Goal: Information Seeking & Learning: Learn about a topic

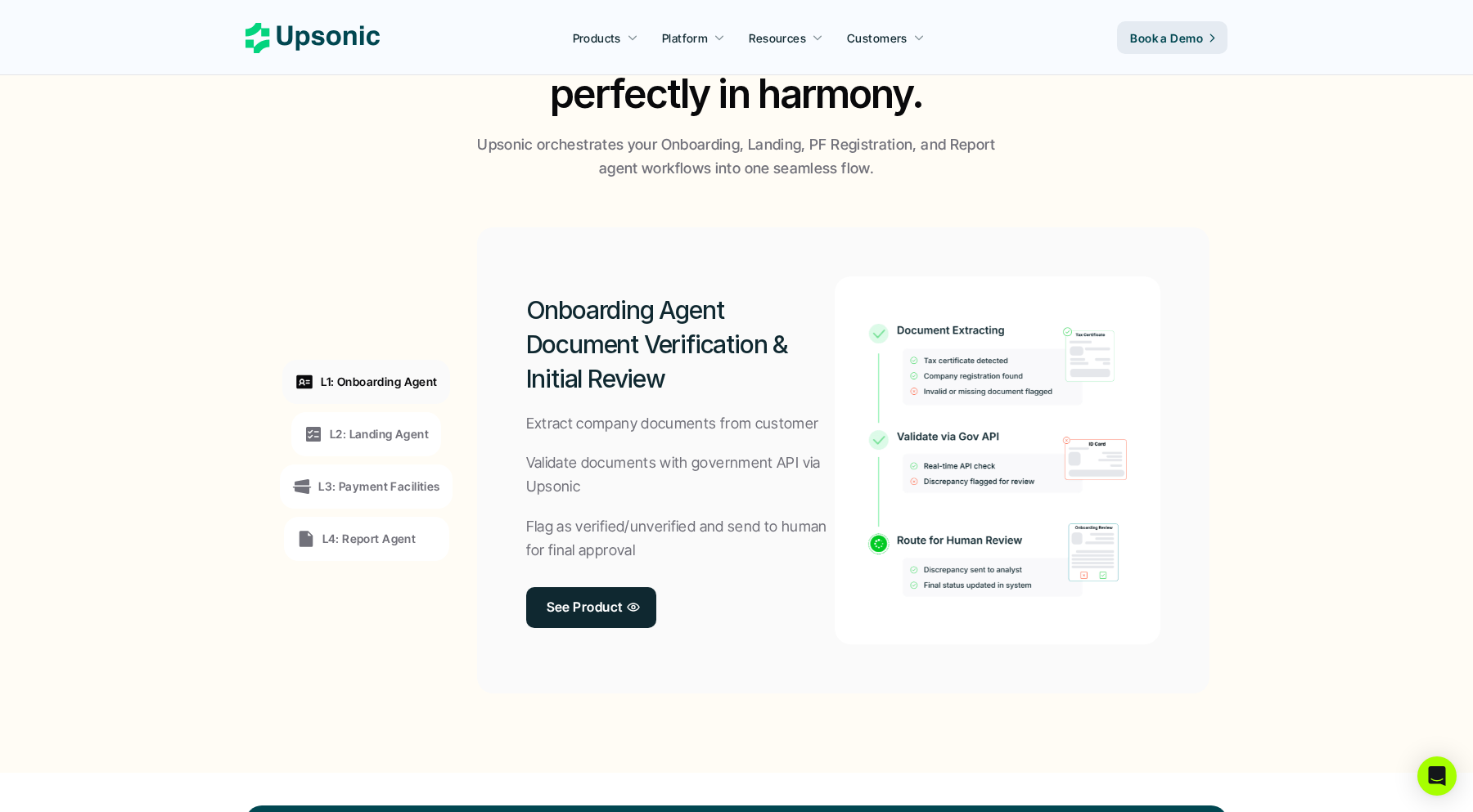
scroll to position [1108, 0]
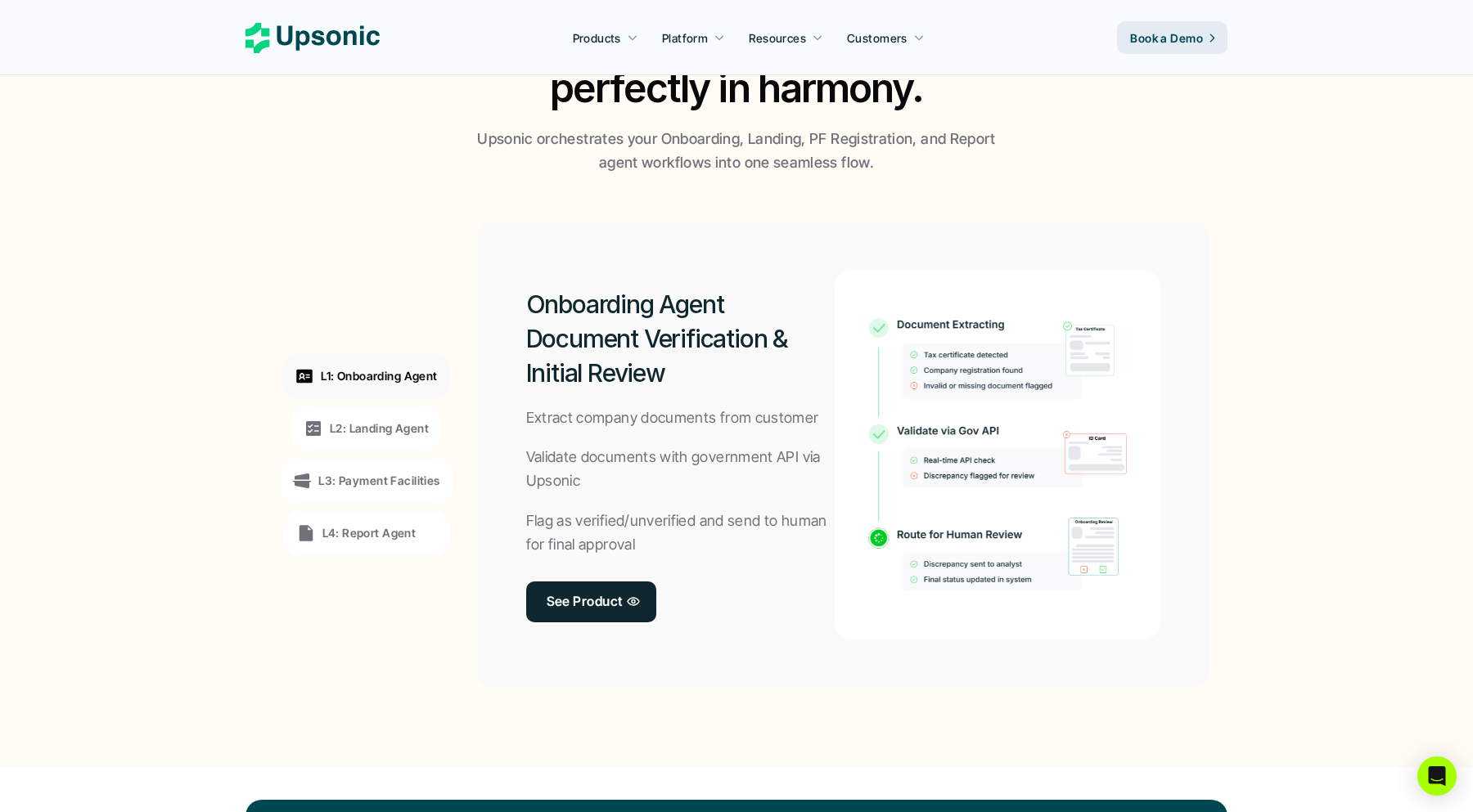
click at [398, 424] on p "L2: Landing Agent" at bounding box center [379, 428] width 99 height 18
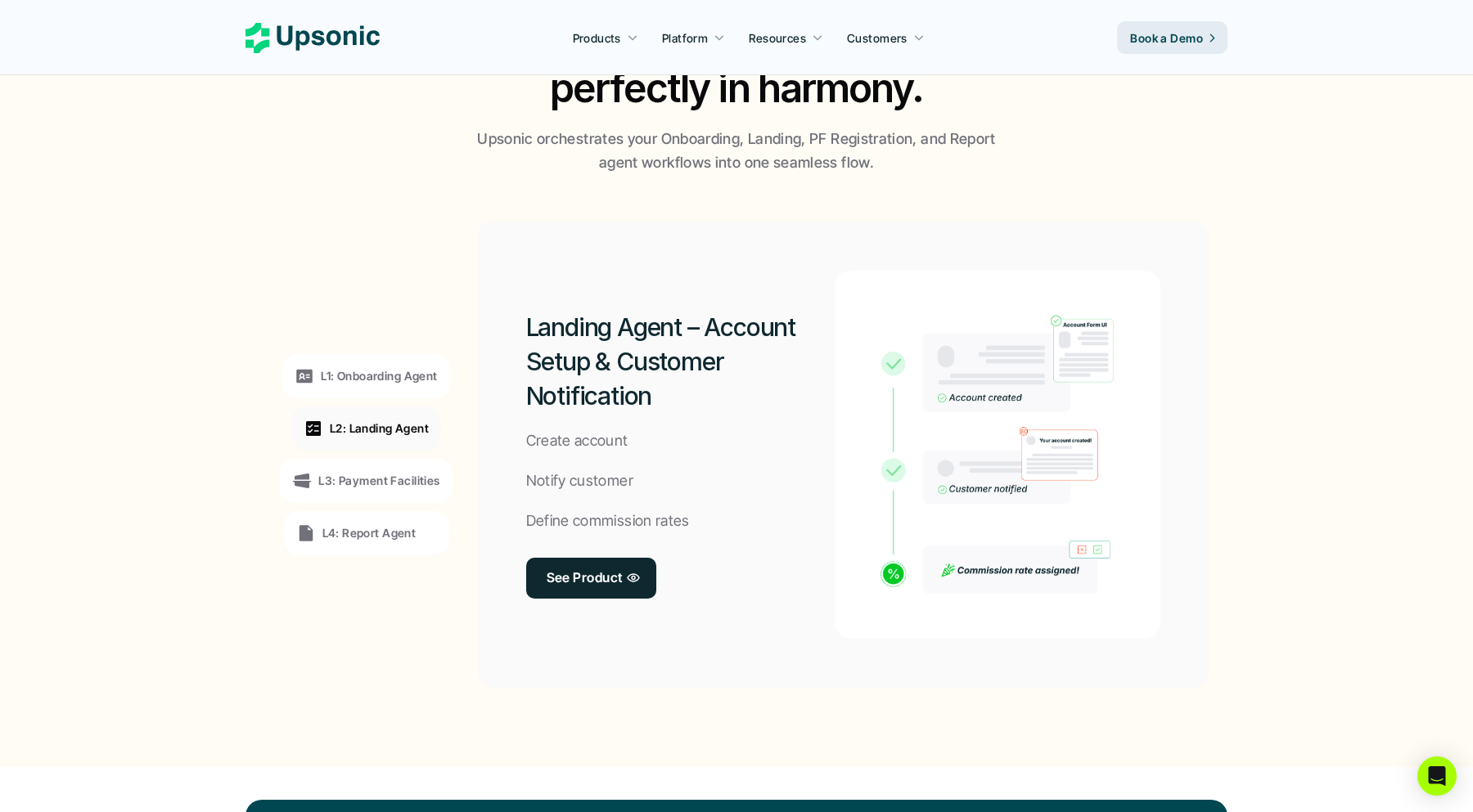
click at [363, 478] on p "L3: Payment Facilities" at bounding box center [378, 480] width 121 height 18
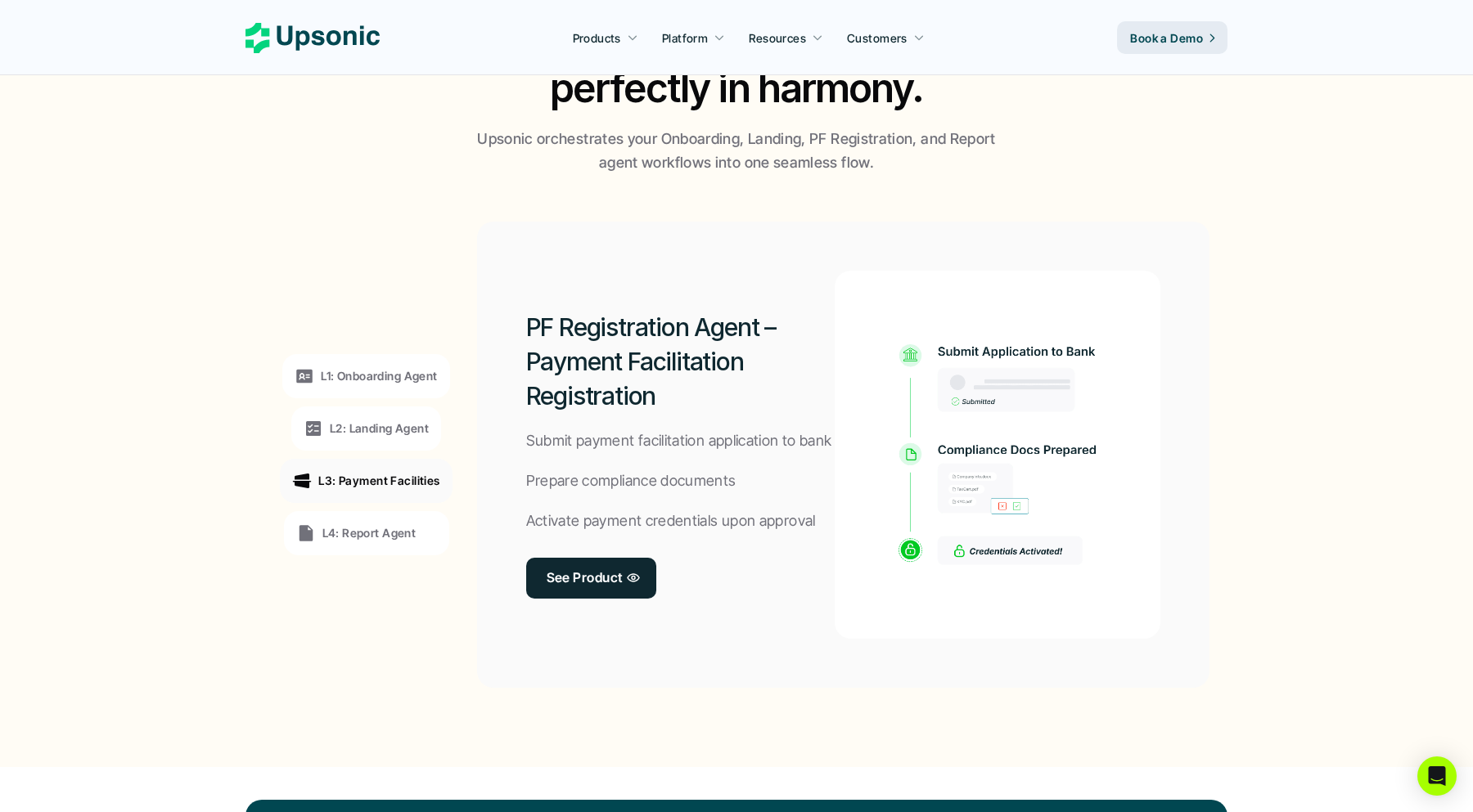
click at [358, 512] on div "L4: Report Agent" at bounding box center [367, 533] width 165 height 44
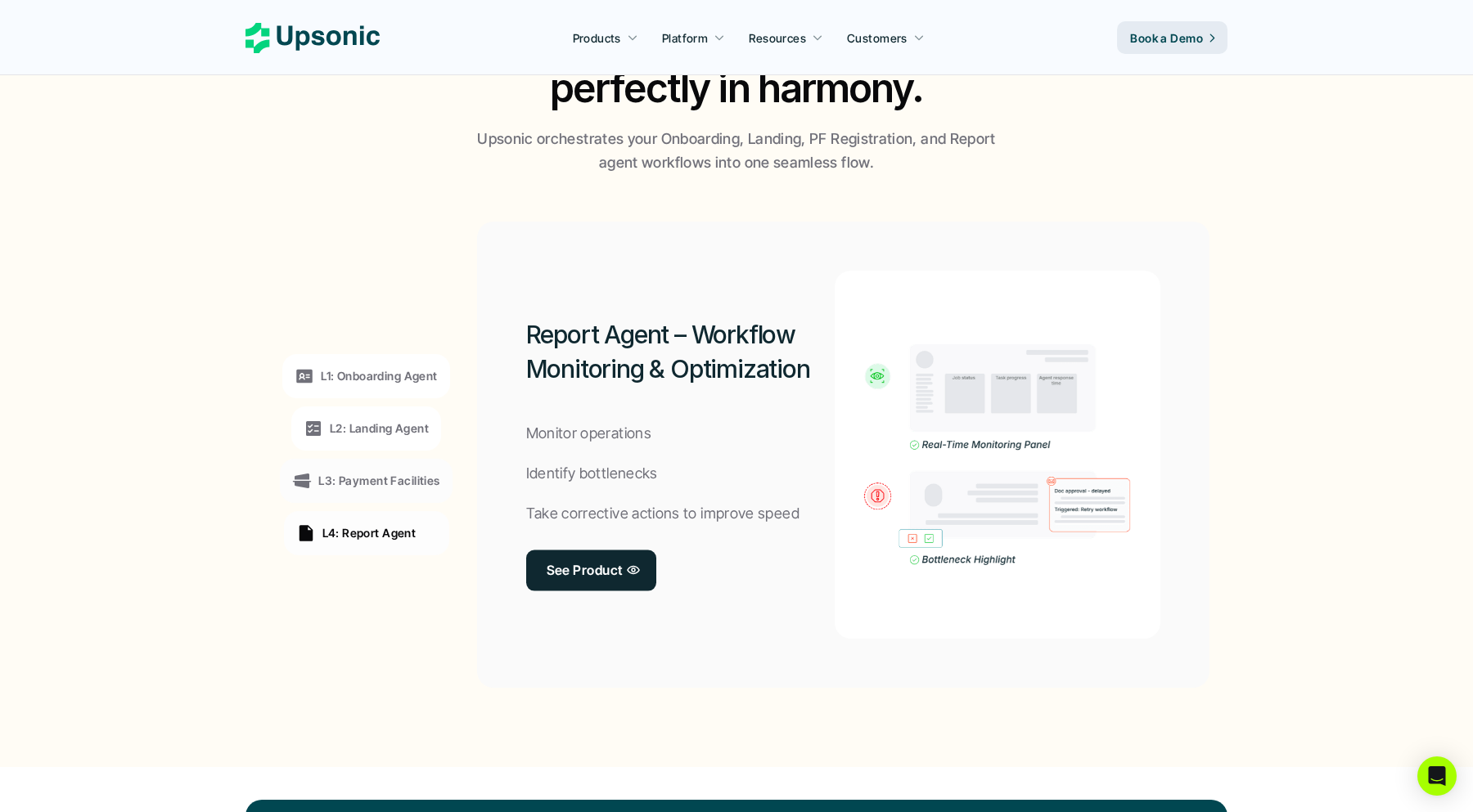
click at [358, 537] on p "L4: Report Agent" at bounding box center [369, 533] width 94 height 18
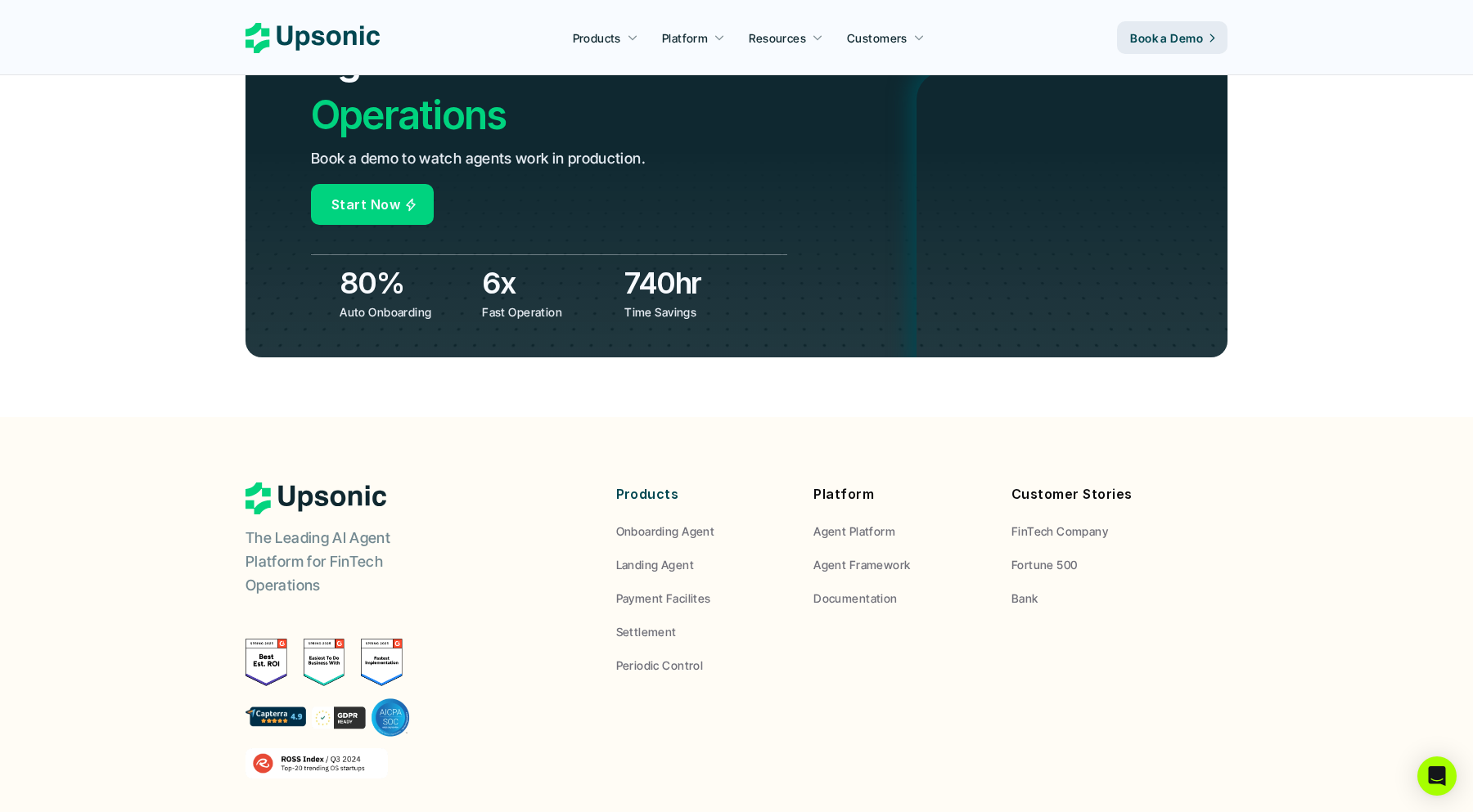
scroll to position [5894, 0]
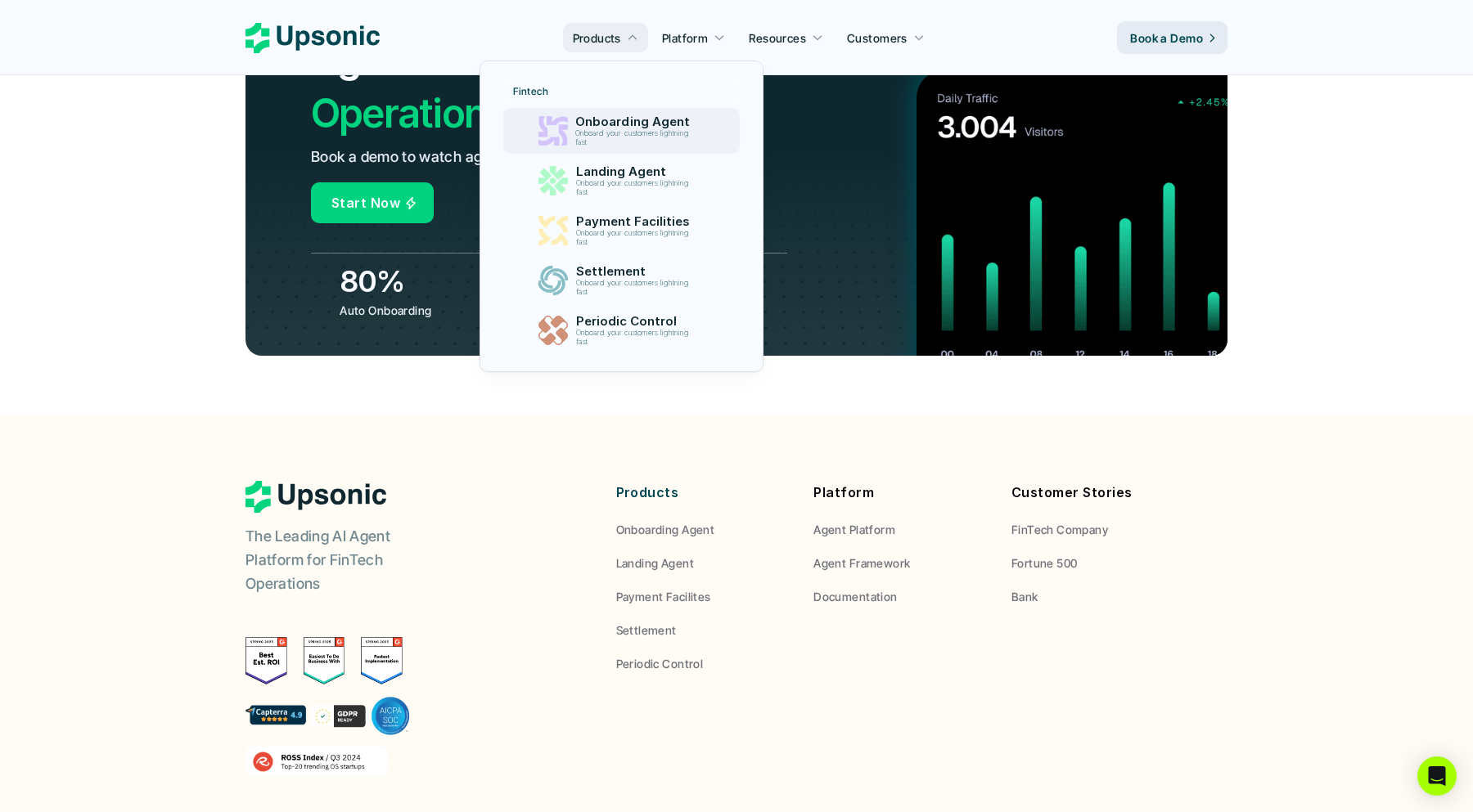
click at [593, 130] on p "Onboard your customers lightning fast" at bounding box center [634, 138] width 120 height 18
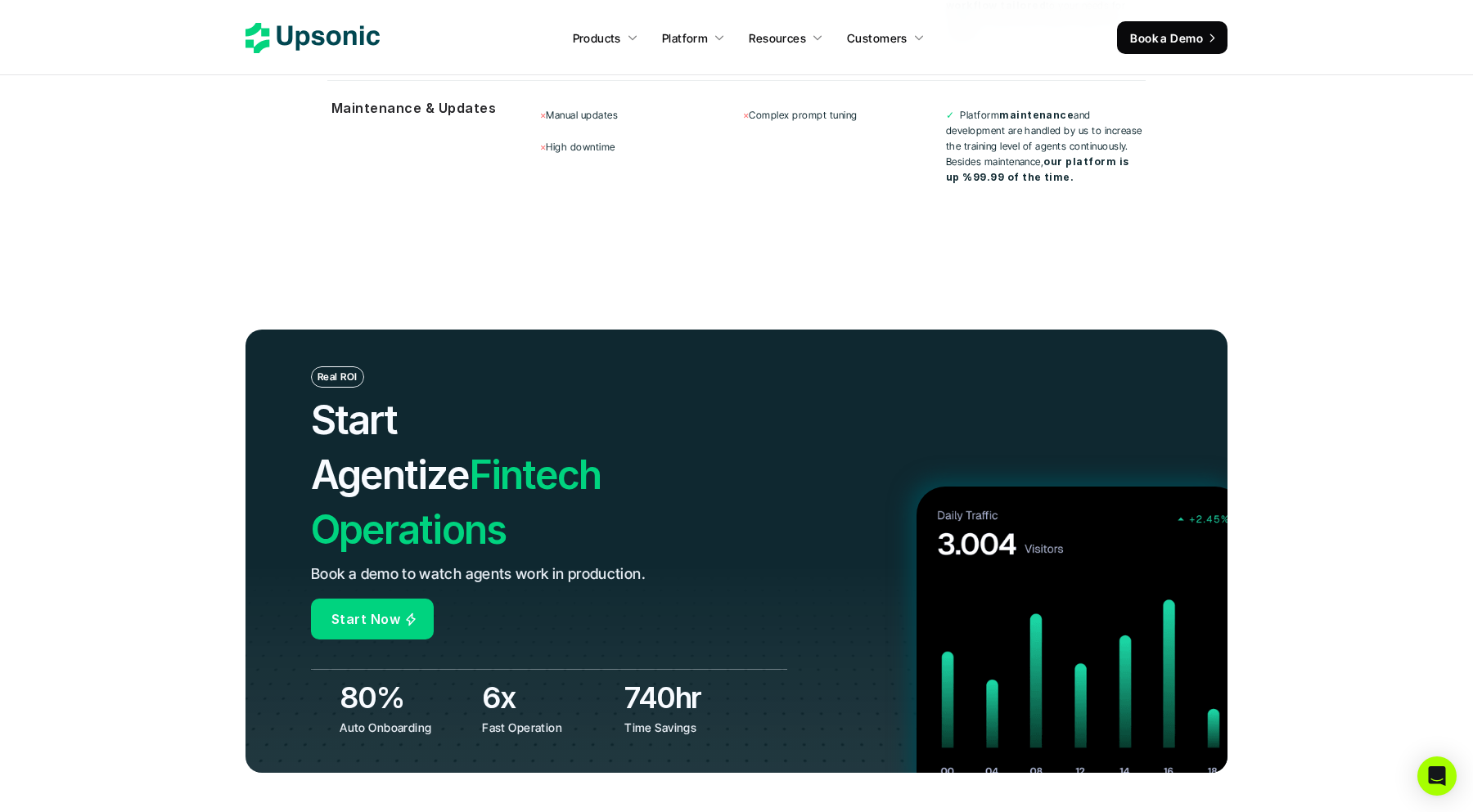
scroll to position [6362, 0]
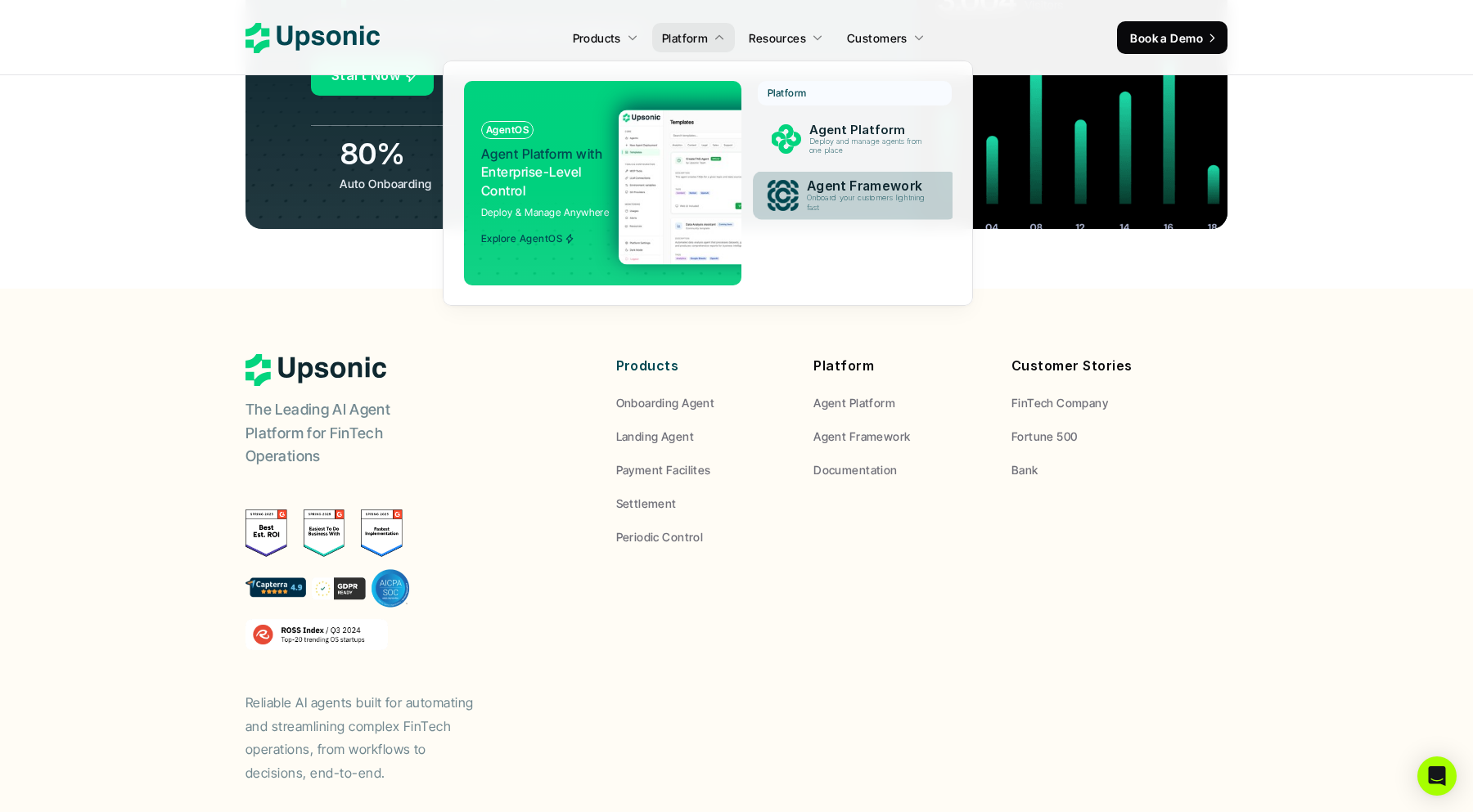
click at [829, 184] on p "Agent Framework" at bounding box center [870, 186] width 126 height 16
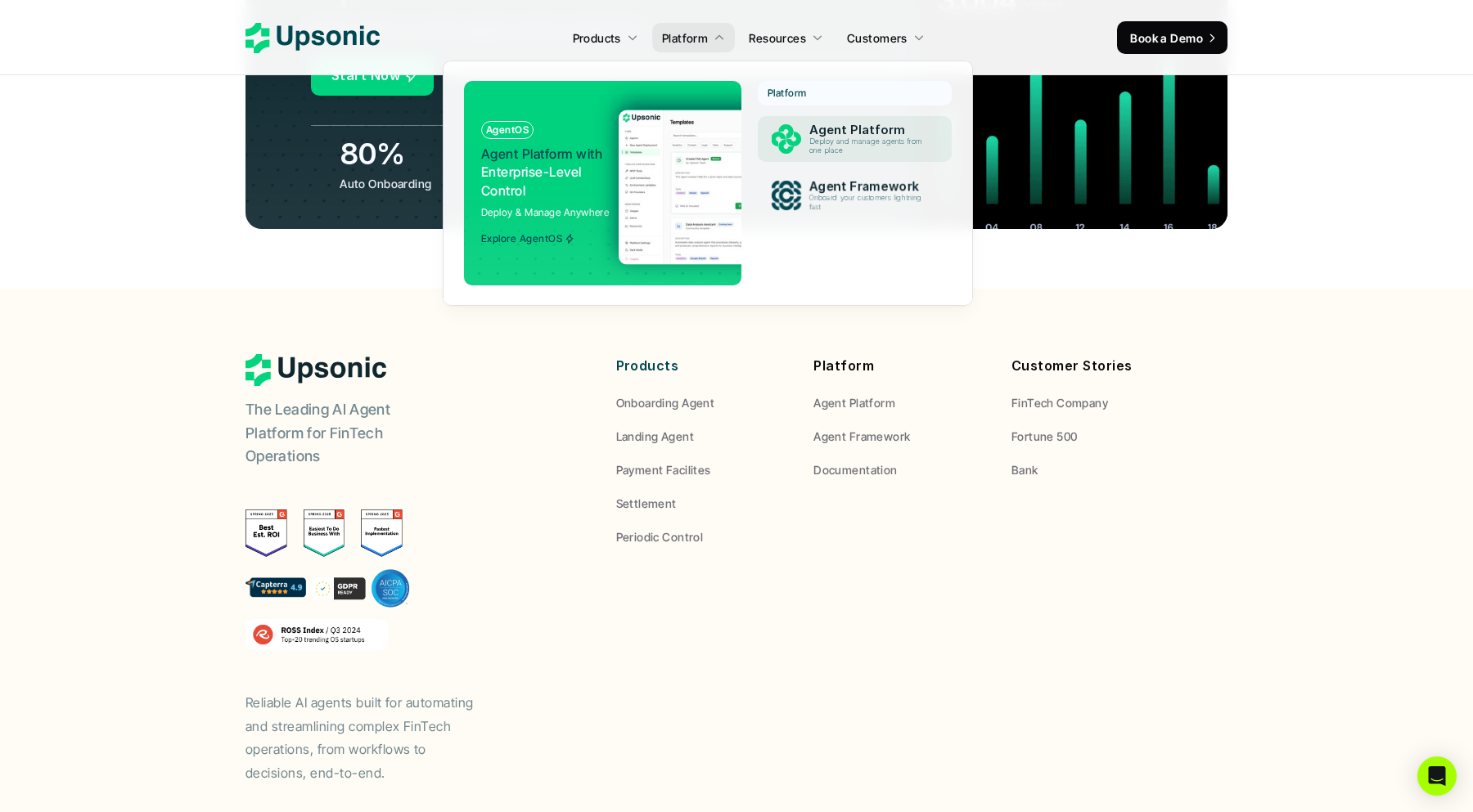
click at [851, 170] on div "Platform Agent Platform Deploy and manage agents from one place Agent Framework…" at bounding box center [854, 154] width 194 height 147
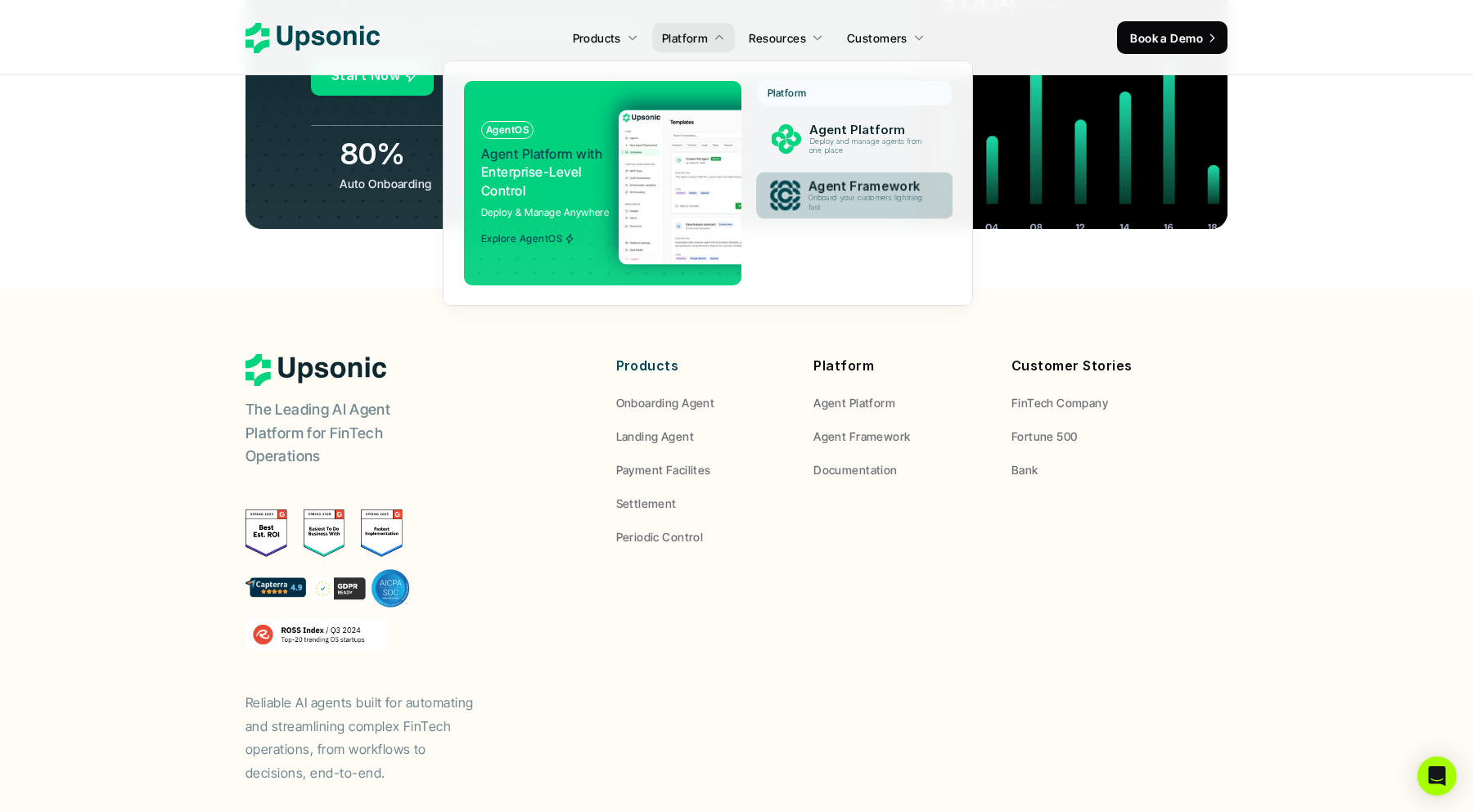
click at [844, 188] on p "Agent Framework" at bounding box center [870, 186] width 123 height 15
click at [844, 188] on p "Agent Framework" at bounding box center [870, 186] width 126 height 16
click at [1103, 289] on footer "The Leading AI Agent Platform for FinTech Operations Reliable AI agents built f…" at bounding box center [736, 597] width 1473 height 618
